Goal: Manage account settings

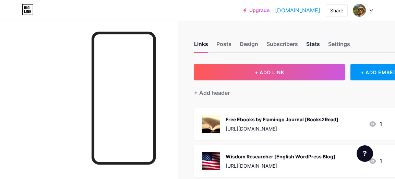
click at [314, 44] on div "Stats" at bounding box center [313, 46] width 14 height 12
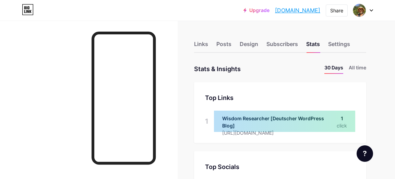
click at [371, 10] on icon at bounding box center [371, 11] width 3 height 2
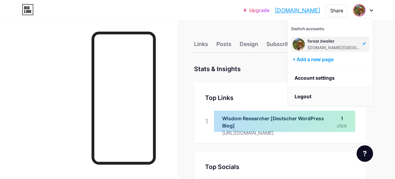
click at [306, 96] on li "Logout" at bounding box center [330, 96] width 85 height 19
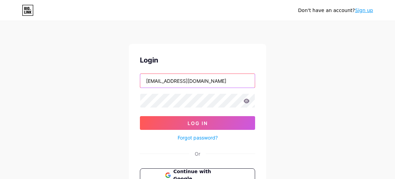
click at [228, 81] on input "[EMAIL_ADDRESS][DOMAIN_NAME]" at bounding box center [197, 81] width 115 height 14
type input "[EMAIL_ADDRESS][DOMAIN_NAME]"
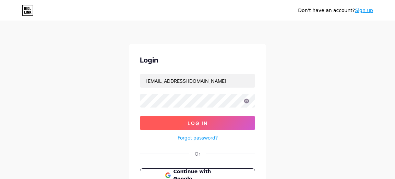
click at [204, 122] on span "Log In" at bounding box center [198, 123] width 20 height 6
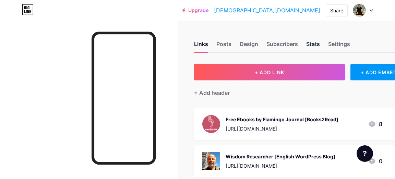
click at [314, 45] on div "Stats" at bounding box center [313, 46] width 14 height 12
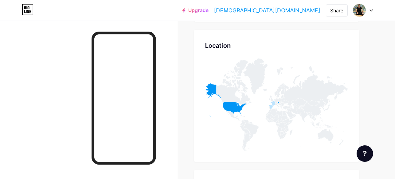
scroll to position [277, 0]
click at [368, 95] on div "Links Posts Design Subscribers Stats Settings Stats & Insights Page Stats 30 Da…" at bounding box center [194, 16] width 388 height 547
click at [278, 101] on icon at bounding box center [278, 100] width 3 height 1
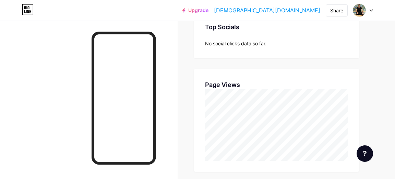
scroll to position [0, 0]
